Goal: Obtain resource: Download file/media

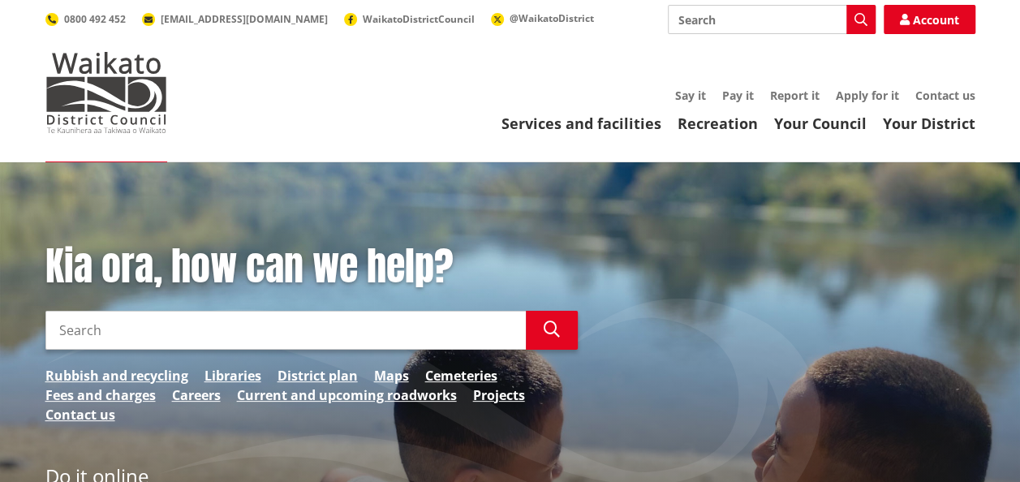
click at [313, 342] on input "Search" at bounding box center [285, 330] width 480 height 39
type input "rates rebate"
click at [553, 330] on icon "button" at bounding box center [551, 329] width 16 height 16
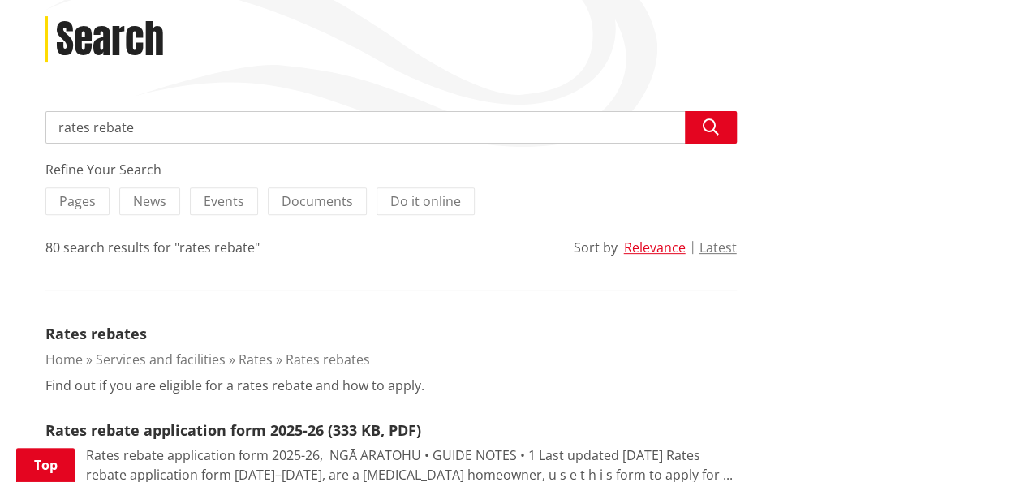
scroll to position [221, 0]
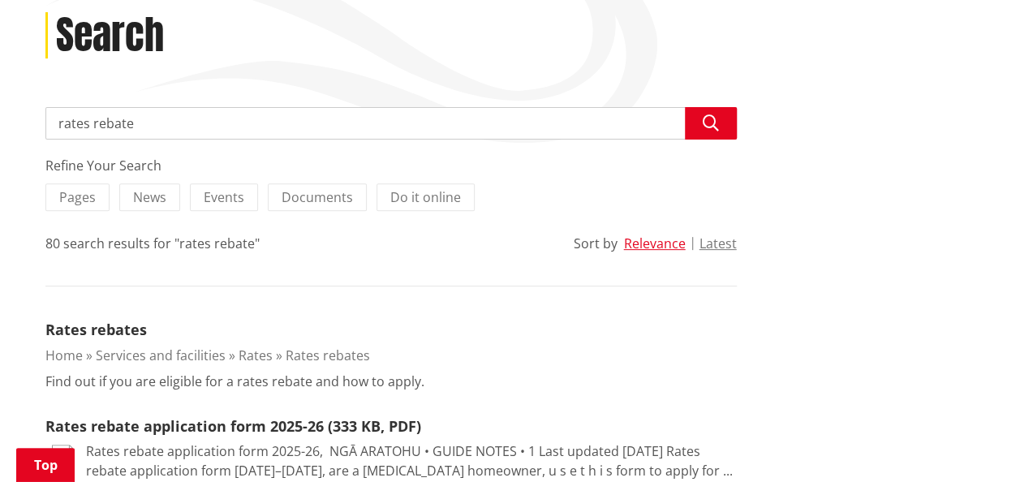
click at [286, 384] on p "Find out if you are eligible for a rates rebate and how to apply." at bounding box center [234, 380] width 379 height 19
click at [65, 376] on p "Find out if you are eligible for a rates rebate and how to apply." at bounding box center [234, 380] width 379 height 19
click at [57, 380] on p "Find out if you are eligible for a rates rebate and how to apply." at bounding box center [234, 380] width 379 height 19
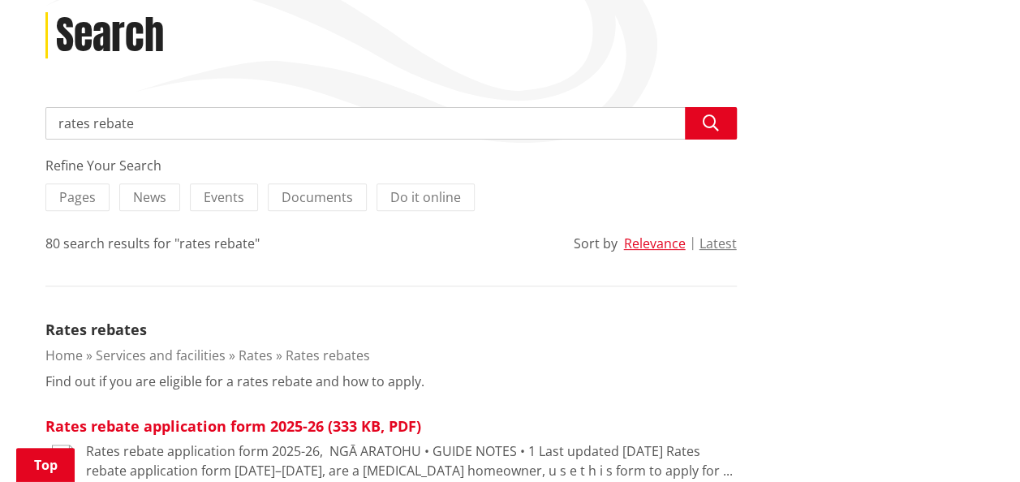
click at [242, 427] on link "Rates rebate application form 2025-26 (333 KB, PDF)" at bounding box center [233, 425] width 376 height 19
